Goal: Navigation & Orientation: Find specific page/section

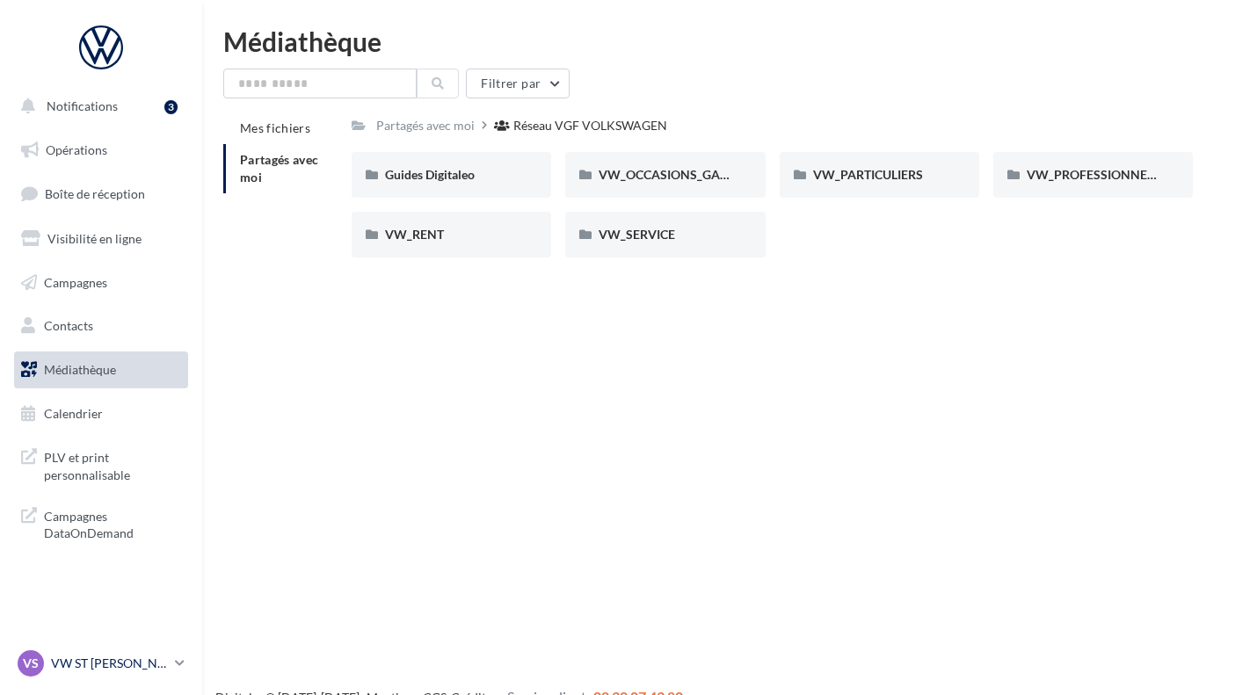
click at [118, 654] on div "VS VW ST [PERSON_NAME] vw-stm-bec" at bounding box center [93, 664] width 150 height 26
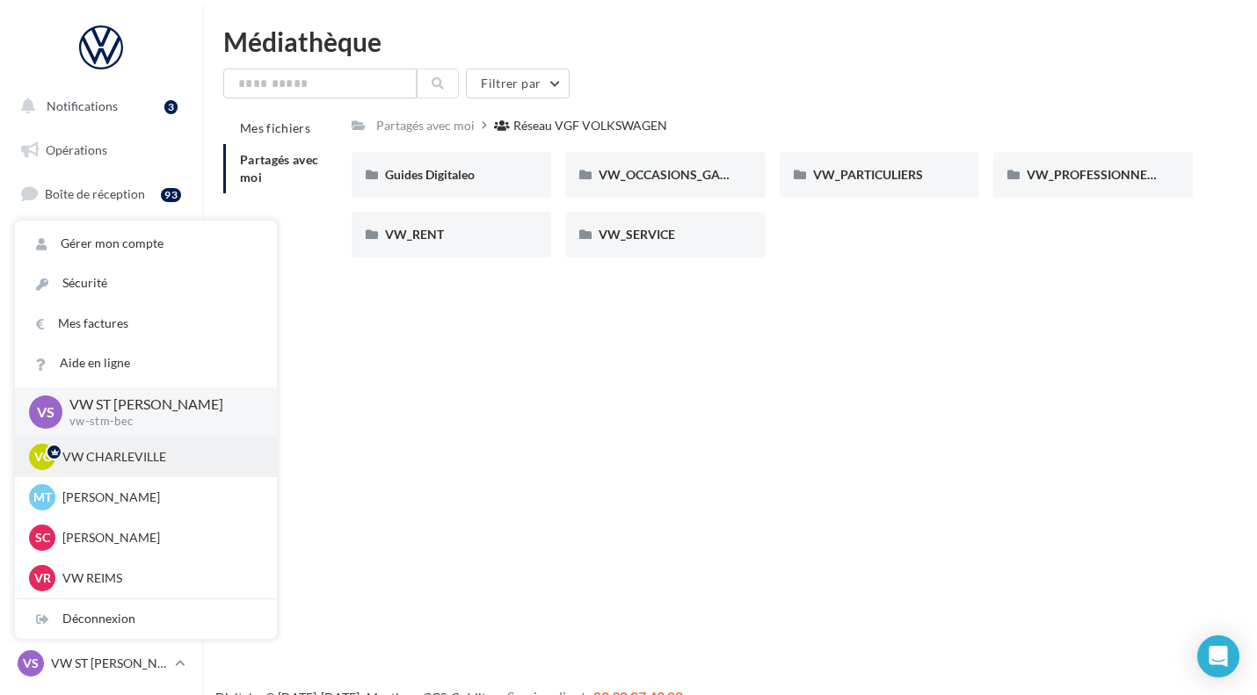
click at [134, 456] on p "VW CHARLEVILLE" at bounding box center [158, 457] width 193 height 18
